Goal: Task Accomplishment & Management: Manage account settings

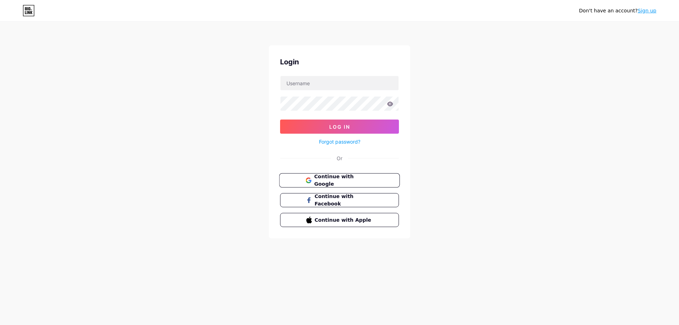
click at [349, 178] on span "Continue with Google" at bounding box center [343, 180] width 59 height 15
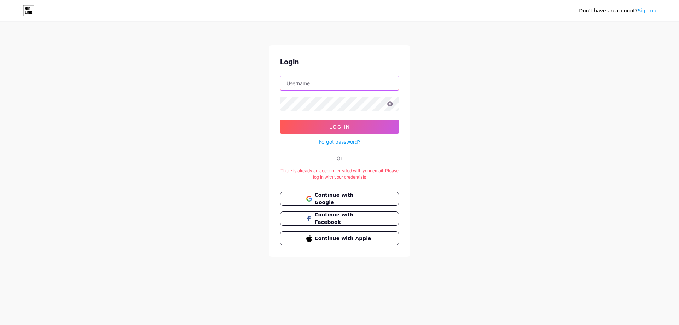
click at [310, 78] on input "text" at bounding box center [339, 83] width 118 height 14
type input "[EMAIL_ADDRESS][DOMAIN_NAME]"
click at [339, 128] on span "Log In" at bounding box center [339, 127] width 21 height 6
